Goal: Information Seeking & Learning: Learn about a topic

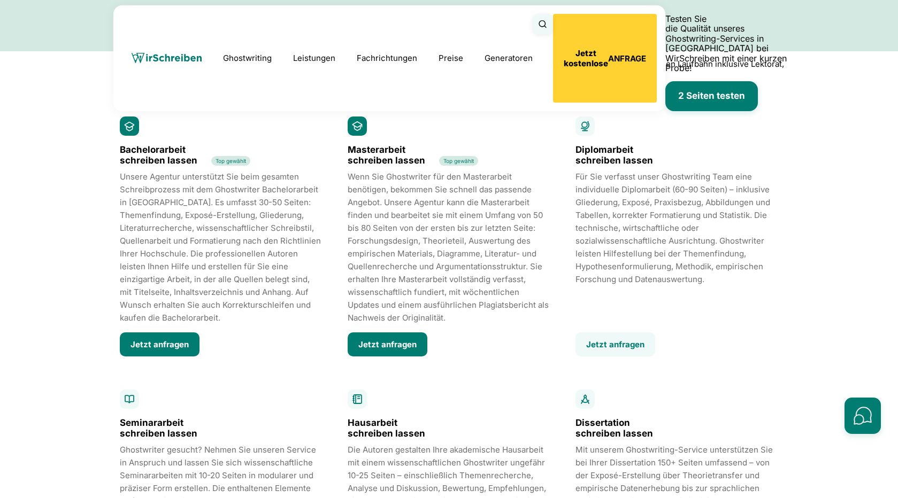
scroll to position [1519, 0]
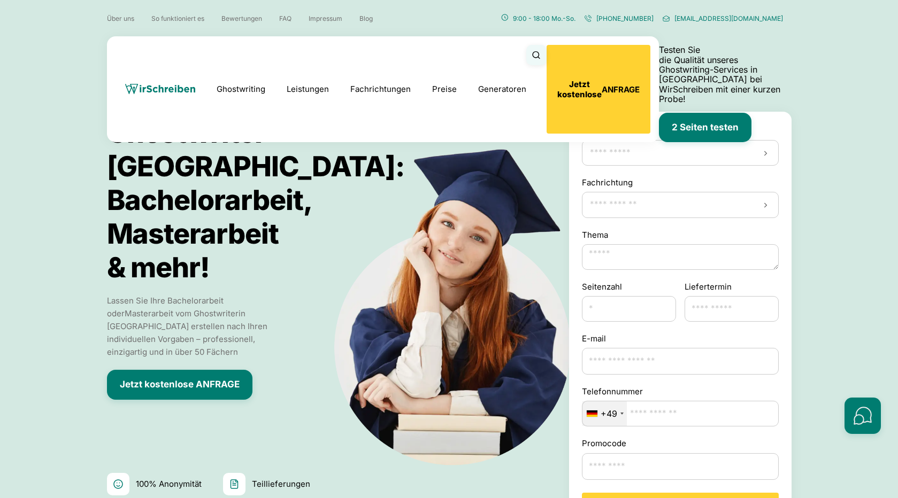
click at [457, 84] on link "Preise" at bounding box center [444, 89] width 25 height 10
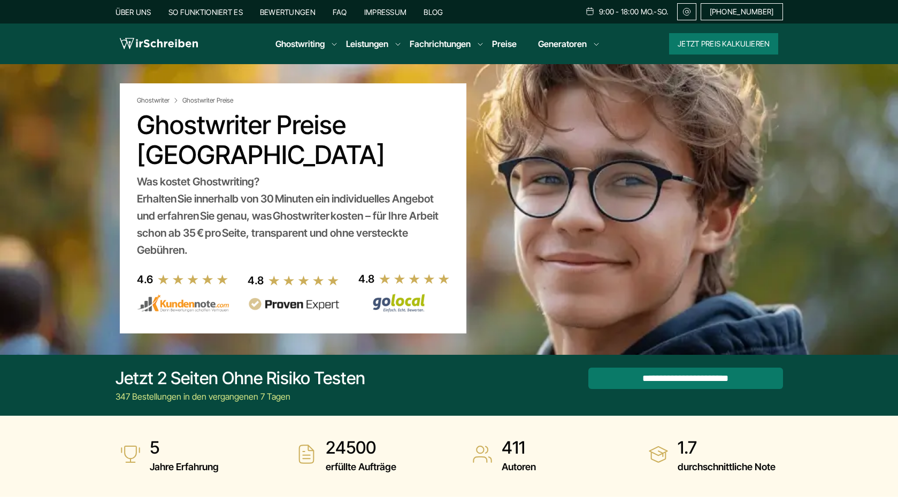
click at [165, 41] on img at bounding box center [159, 44] width 78 height 16
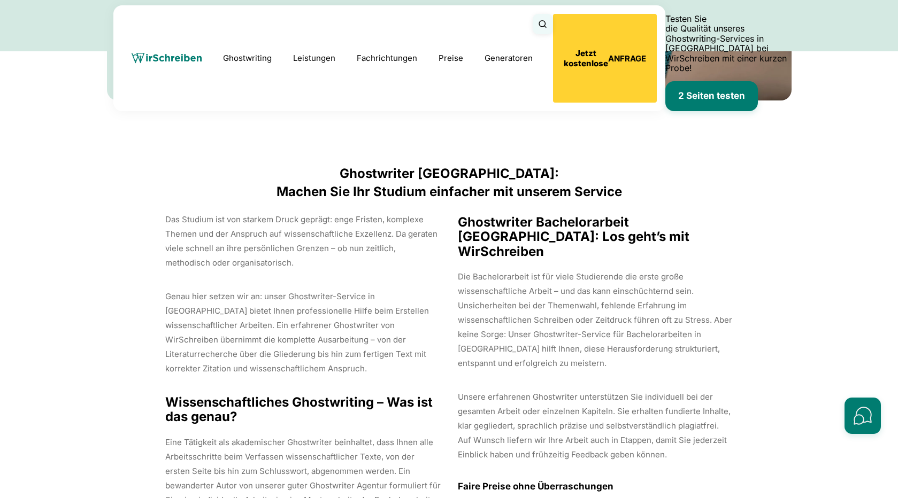
scroll to position [1332, 0]
click at [422, 165] on h2 "Ghostwriter Österreich: Machen Sie Ihr Studium einfacher mit unserem Service" at bounding box center [449, 183] width 684 height 36
click at [474, 165] on h2 "Ghostwriter Österreich: Machen Sie Ihr Studium einfacher mit unserem Service" at bounding box center [449, 183] width 684 height 36
copy h2 "Ghostwriter Österreich"
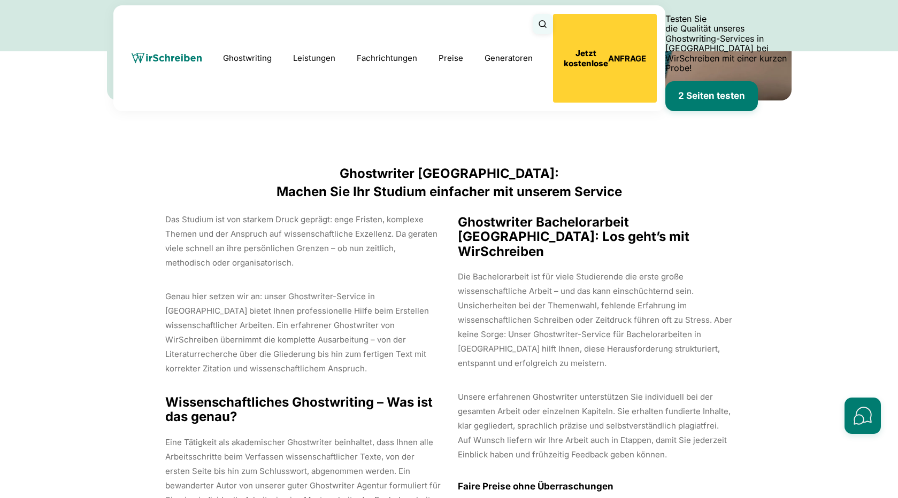
scroll to position [817, 0]
copy h2 "Bachelorarbeit"
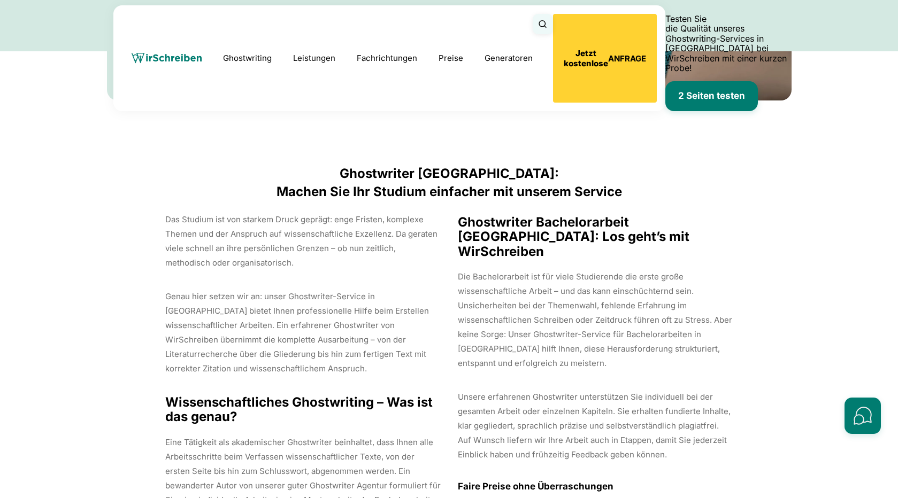
copy h3 "Masterarbeit"
